Goal: Information Seeking & Learning: Find specific fact

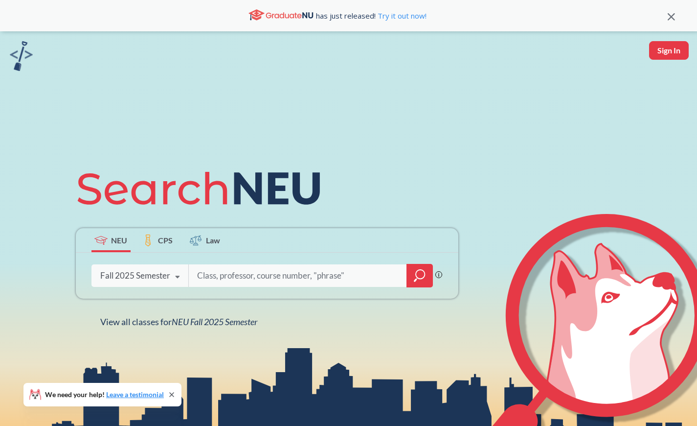
click at [315, 274] on input "search" at bounding box center [297, 275] width 203 height 21
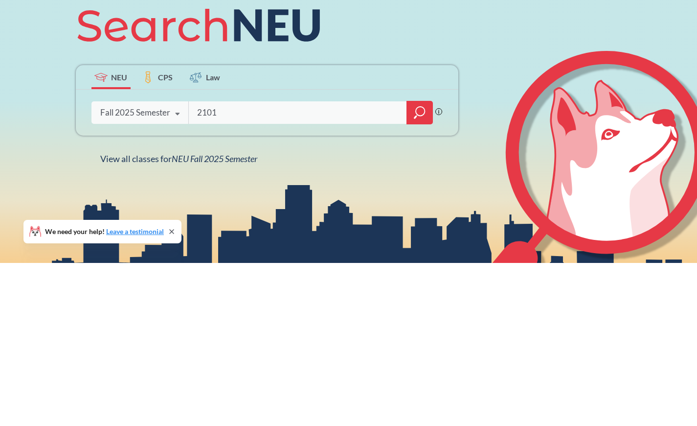
click at [395, 276] on input "2101" at bounding box center [297, 275] width 203 height 21
type input "2101"
click at [415, 280] on icon "magnifying glass" at bounding box center [415, 279] width 3 height 3
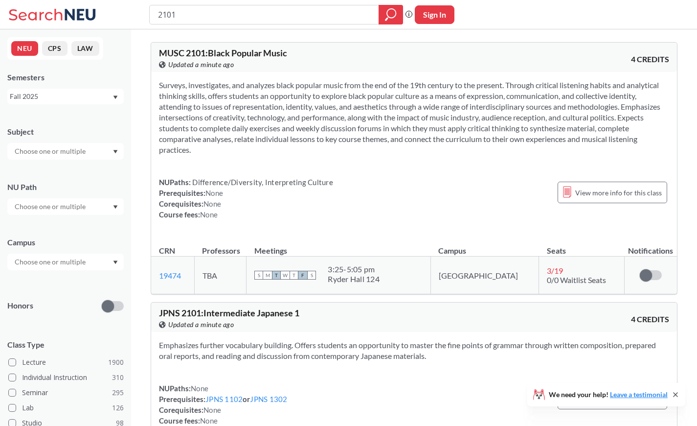
click at [159, 15] on input "2101" at bounding box center [264, 14] width 215 height 17
type input "cs 2101"
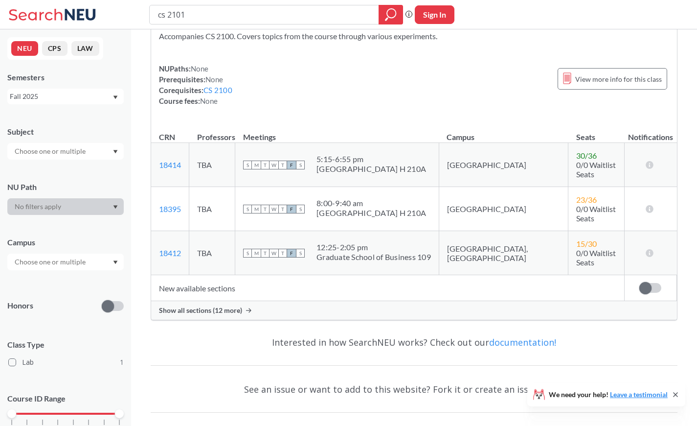
scroll to position [45, 0]
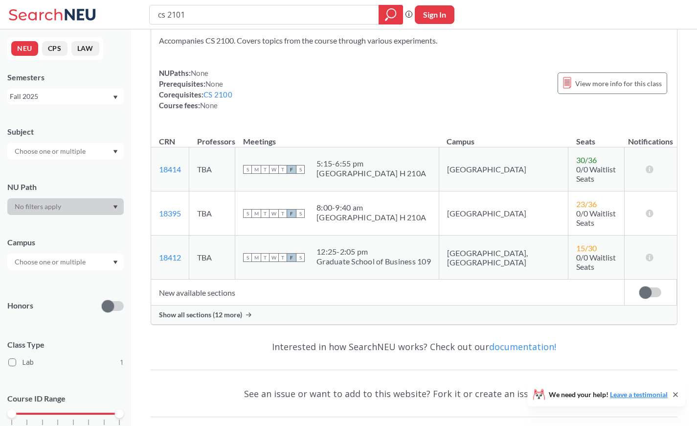
click at [227, 310] on span "Show all sections (12 more)" at bounding box center [200, 314] width 83 height 9
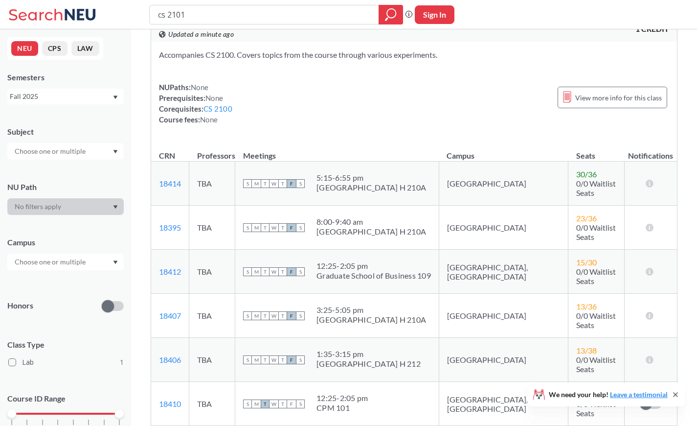
scroll to position [0, 0]
